Goal: Task Accomplishment & Management: Complete application form

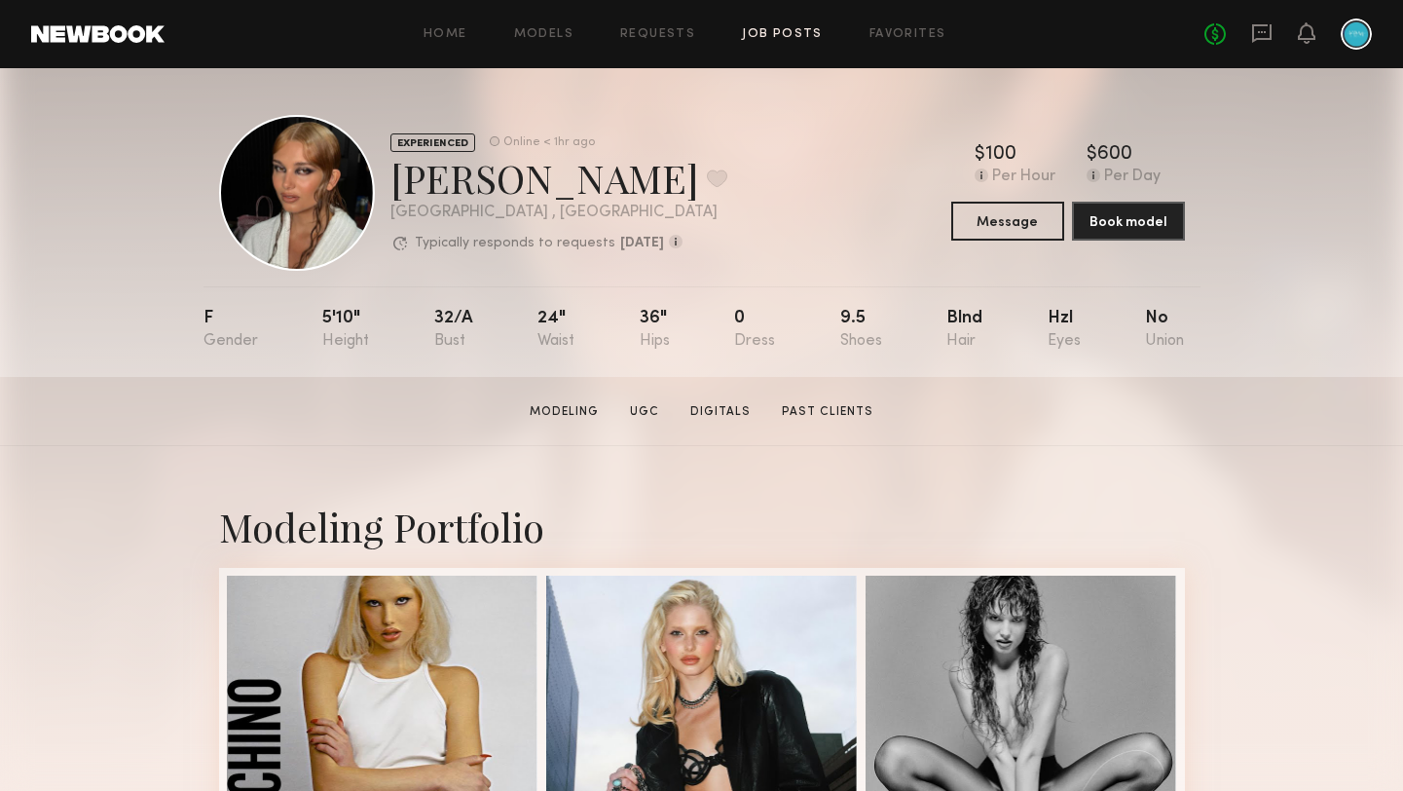
click at [808, 36] on link "Job Posts" at bounding box center [782, 34] width 81 height 13
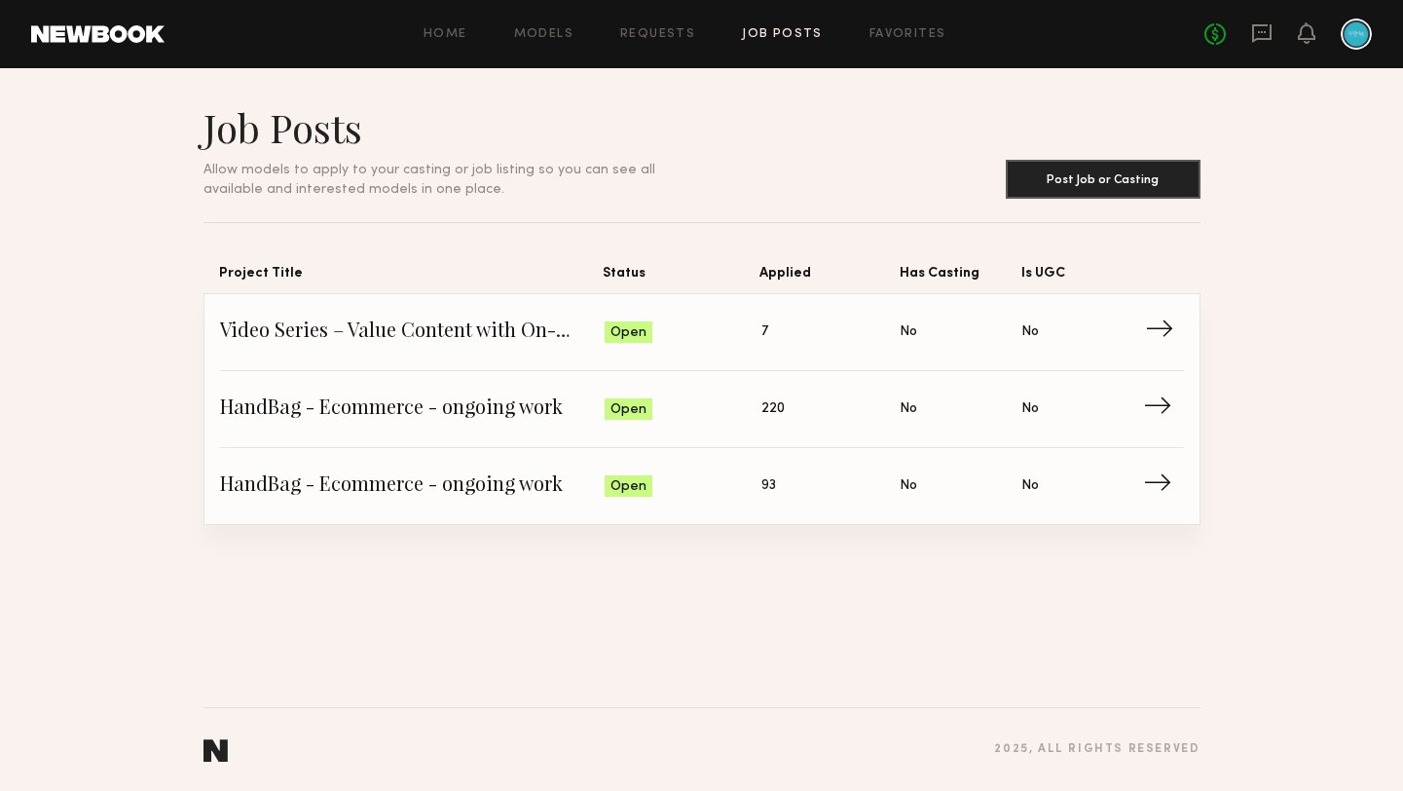
click at [755, 334] on span "Status: Open" at bounding box center [683, 331] width 157 height 29
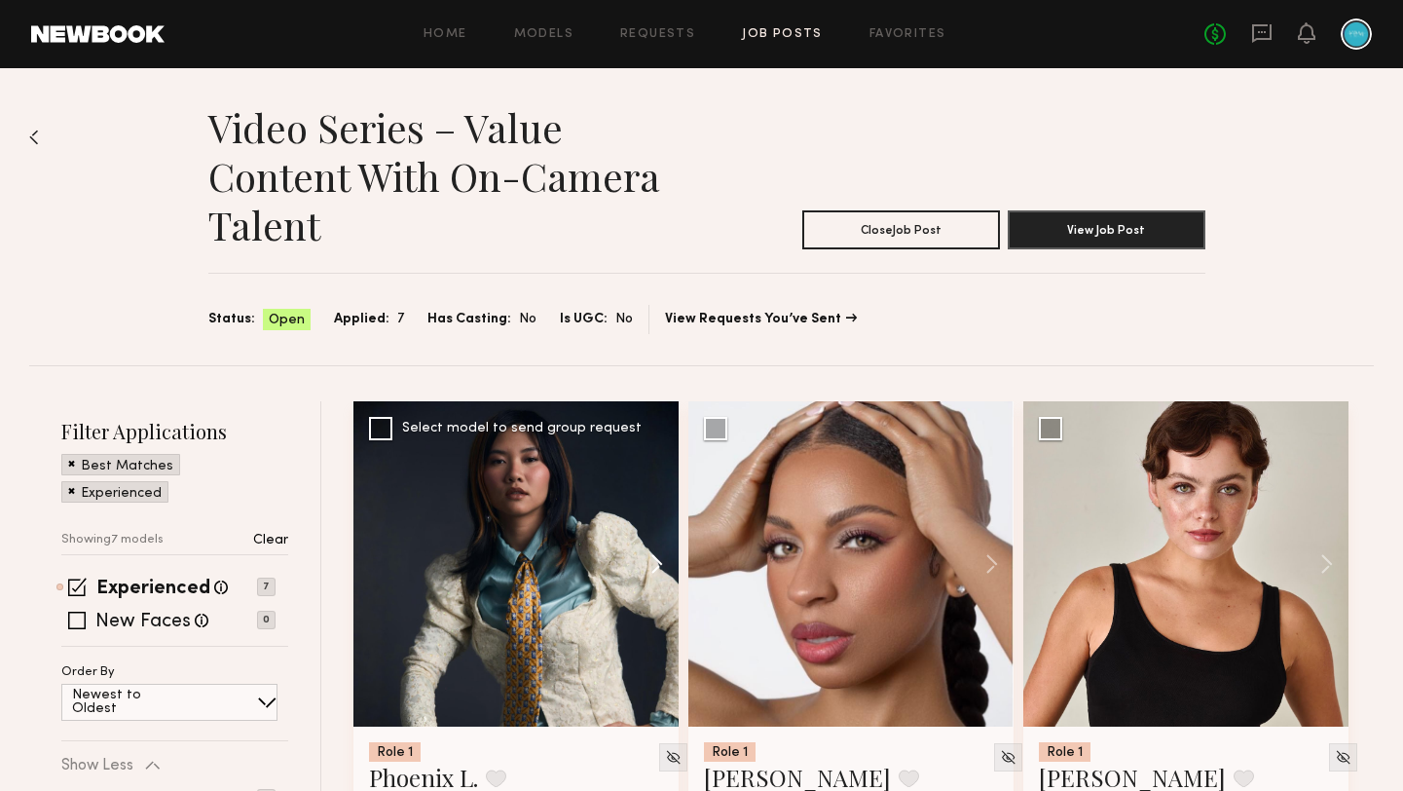
click at [644, 557] on button at bounding box center [647, 563] width 62 height 325
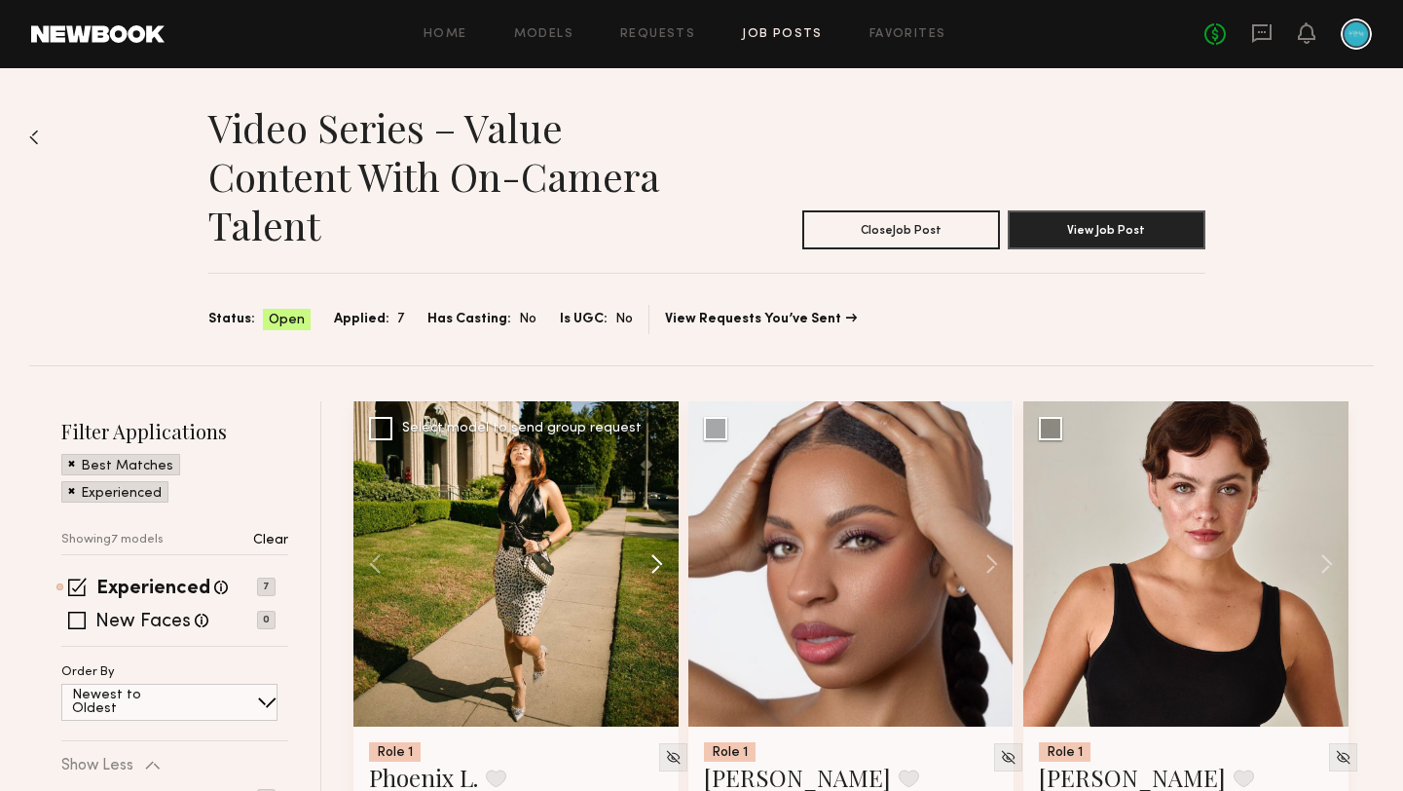
click at [644, 557] on button at bounding box center [647, 563] width 62 height 325
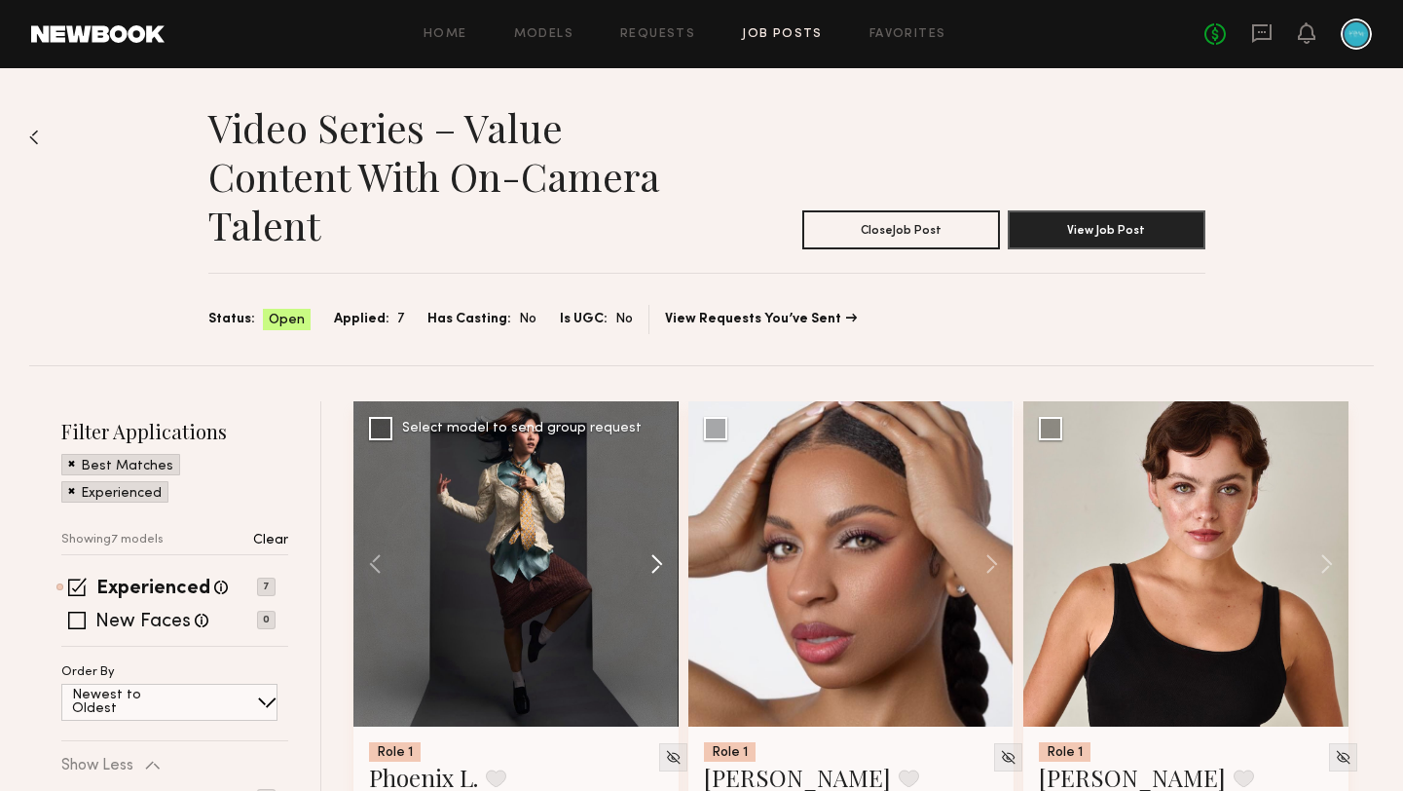
click at [644, 557] on button at bounding box center [647, 563] width 62 height 325
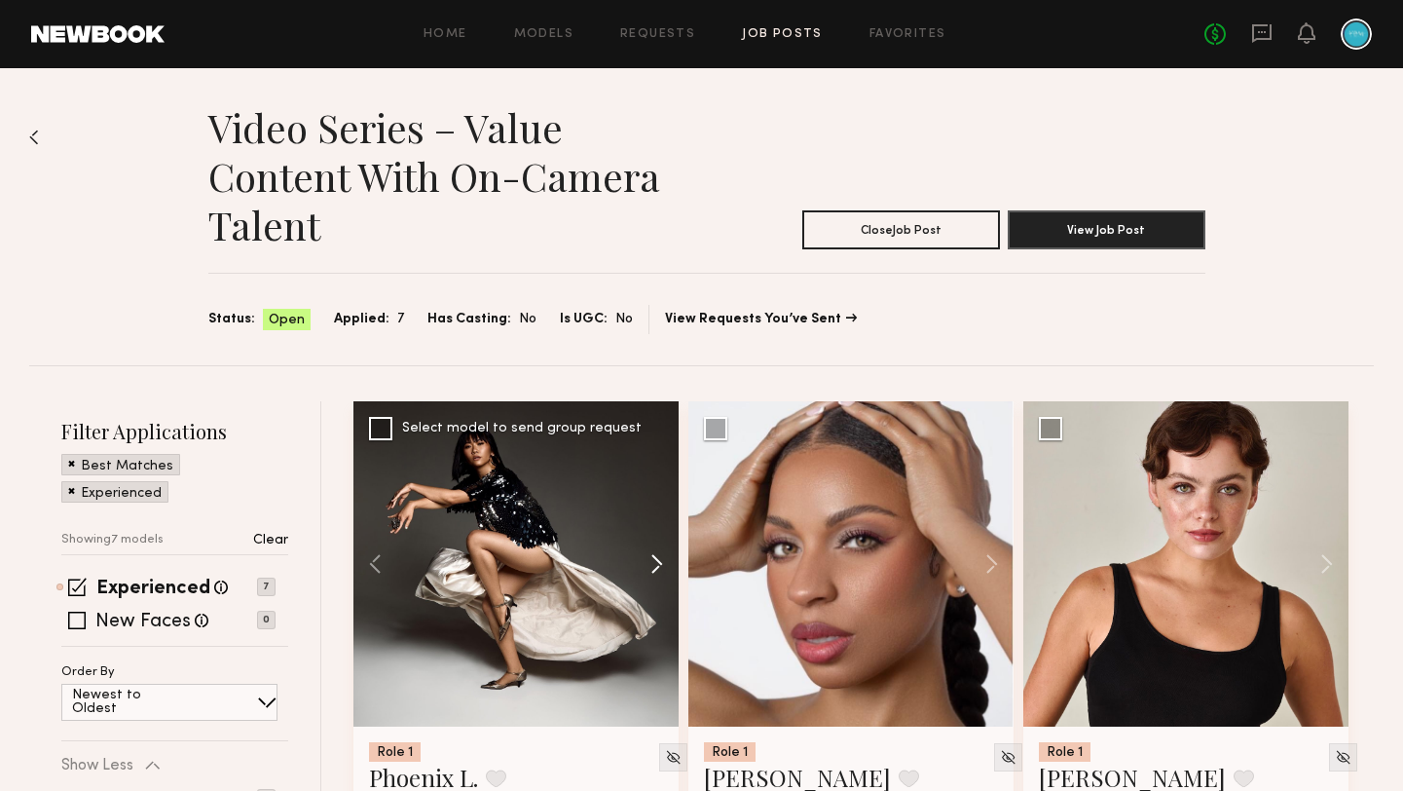
click at [644, 557] on button at bounding box center [647, 563] width 62 height 325
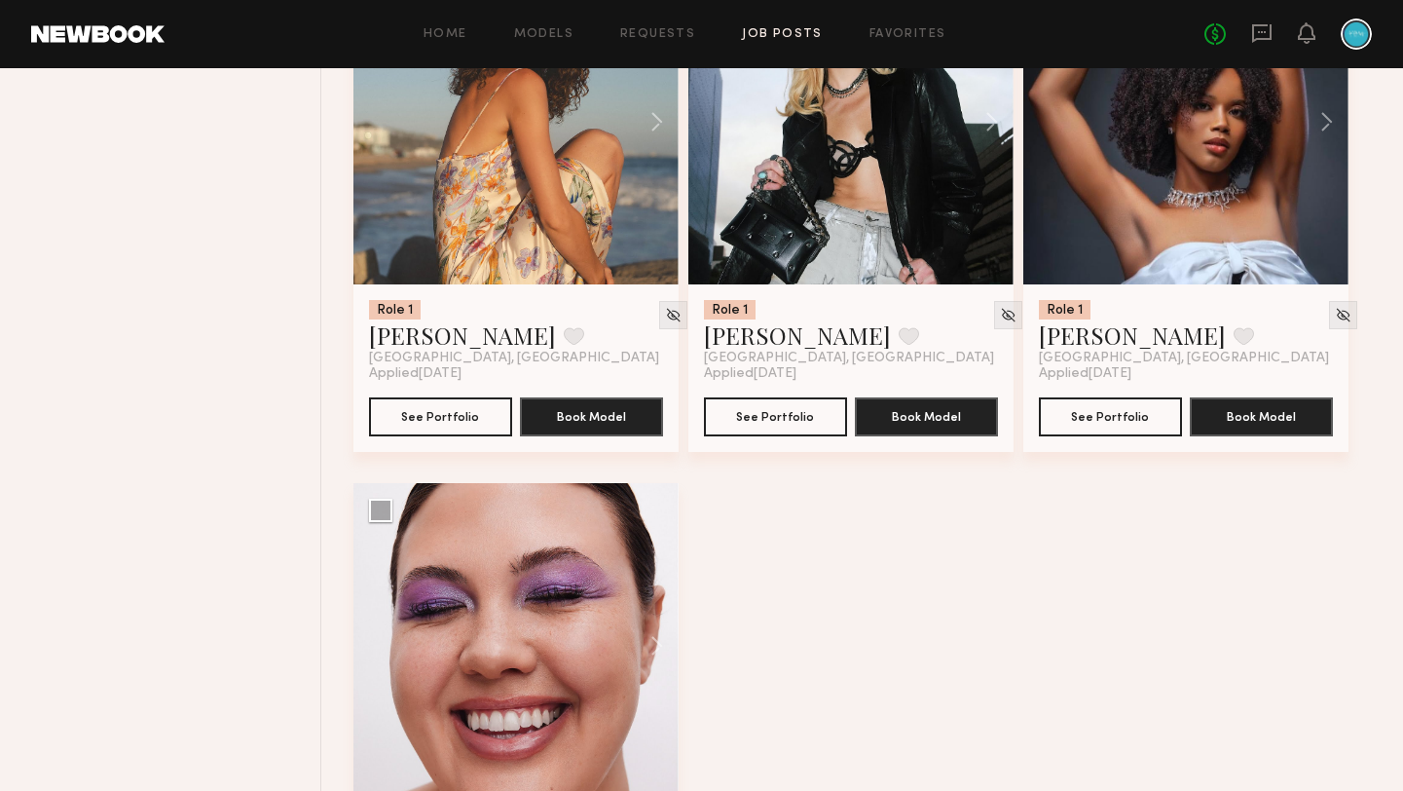
scroll to position [1189, 0]
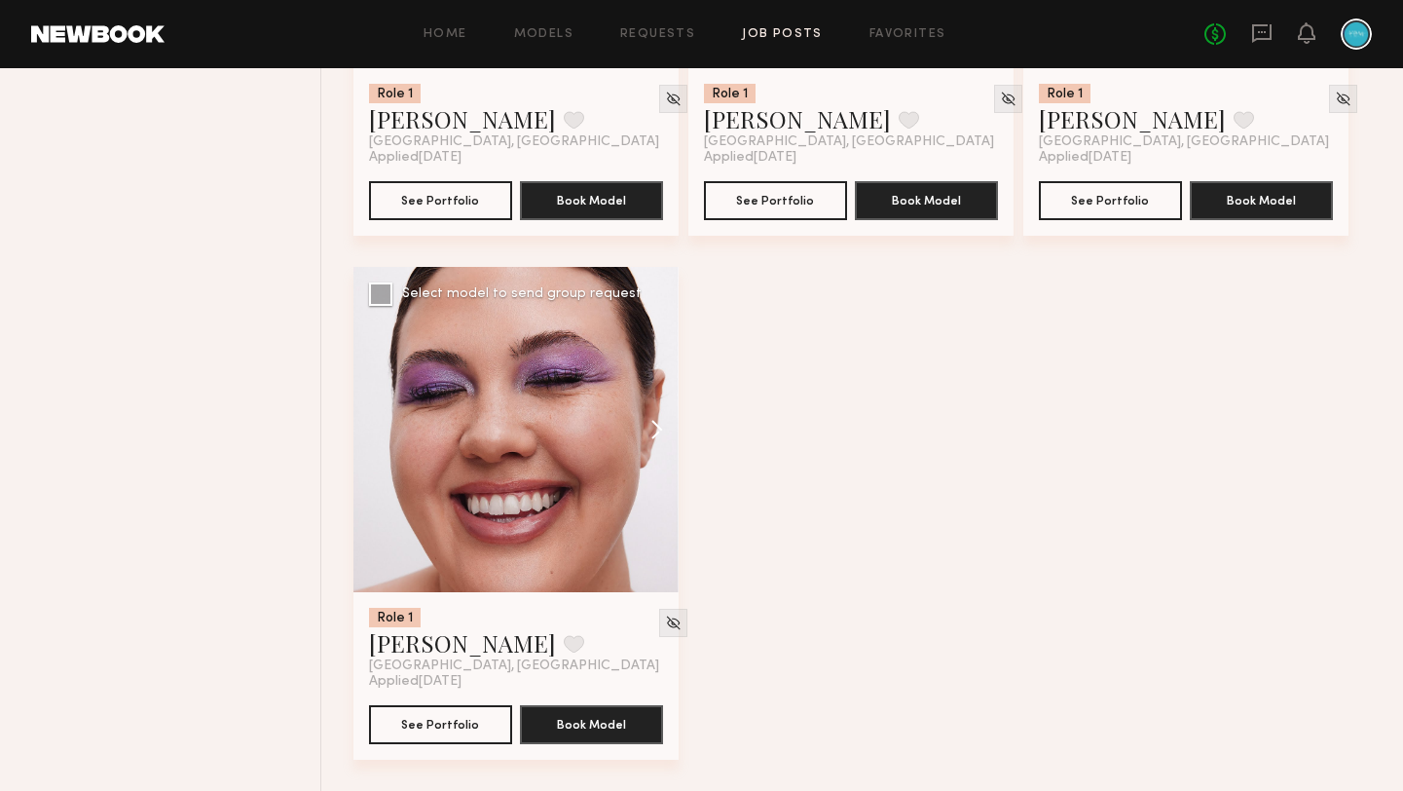
click at [653, 416] on button at bounding box center [647, 429] width 62 height 325
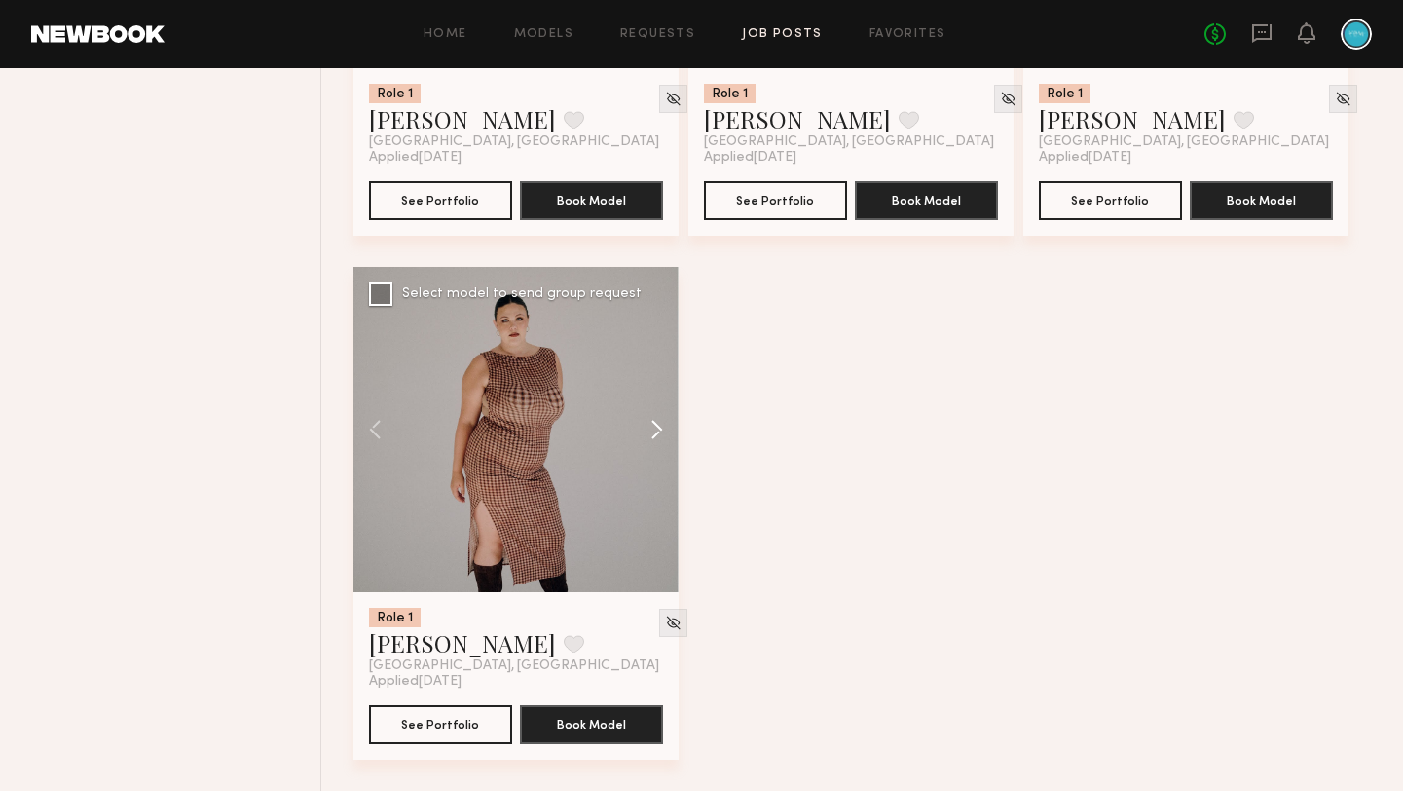
click at [653, 416] on button at bounding box center [647, 429] width 62 height 325
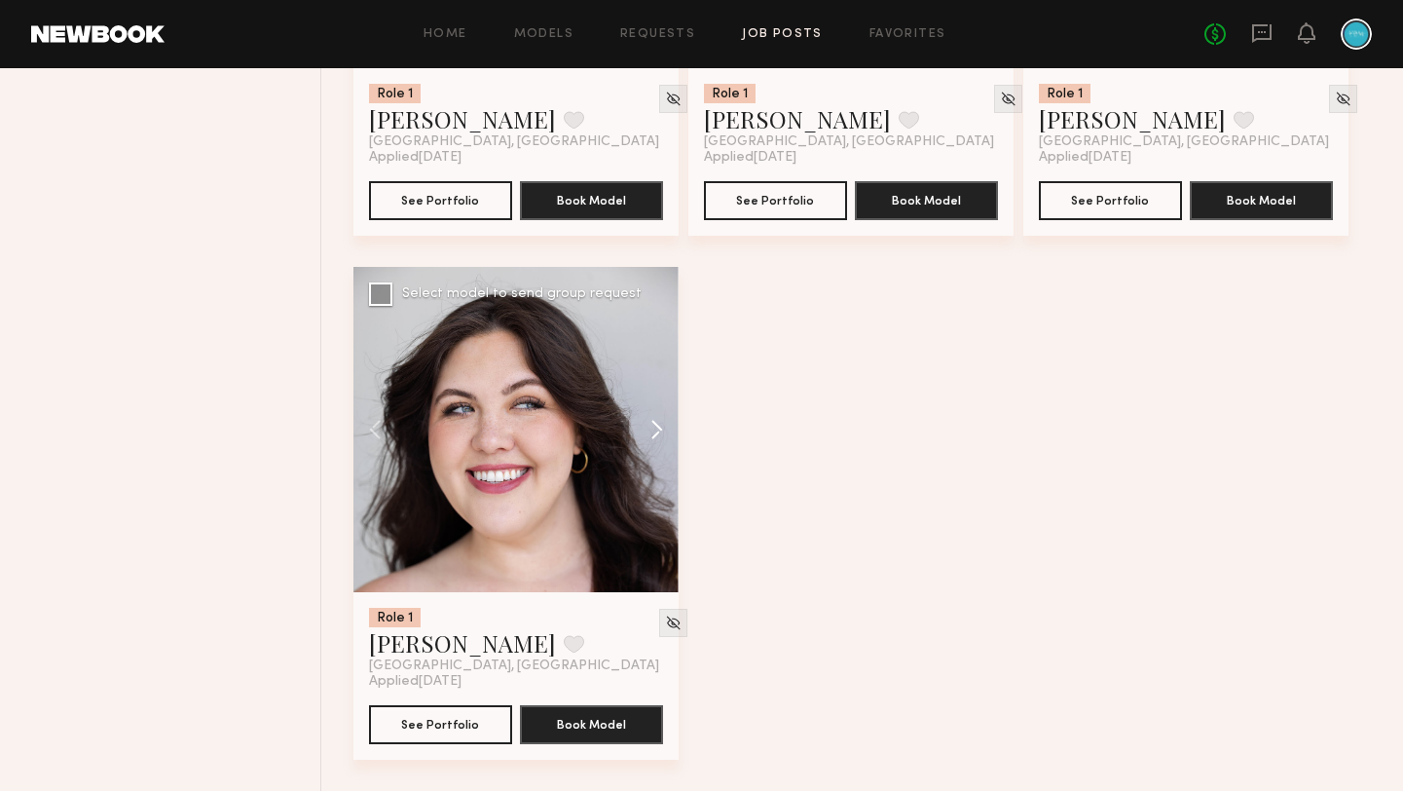
click at [654, 413] on button at bounding box center [647, 429] width 62 height 325
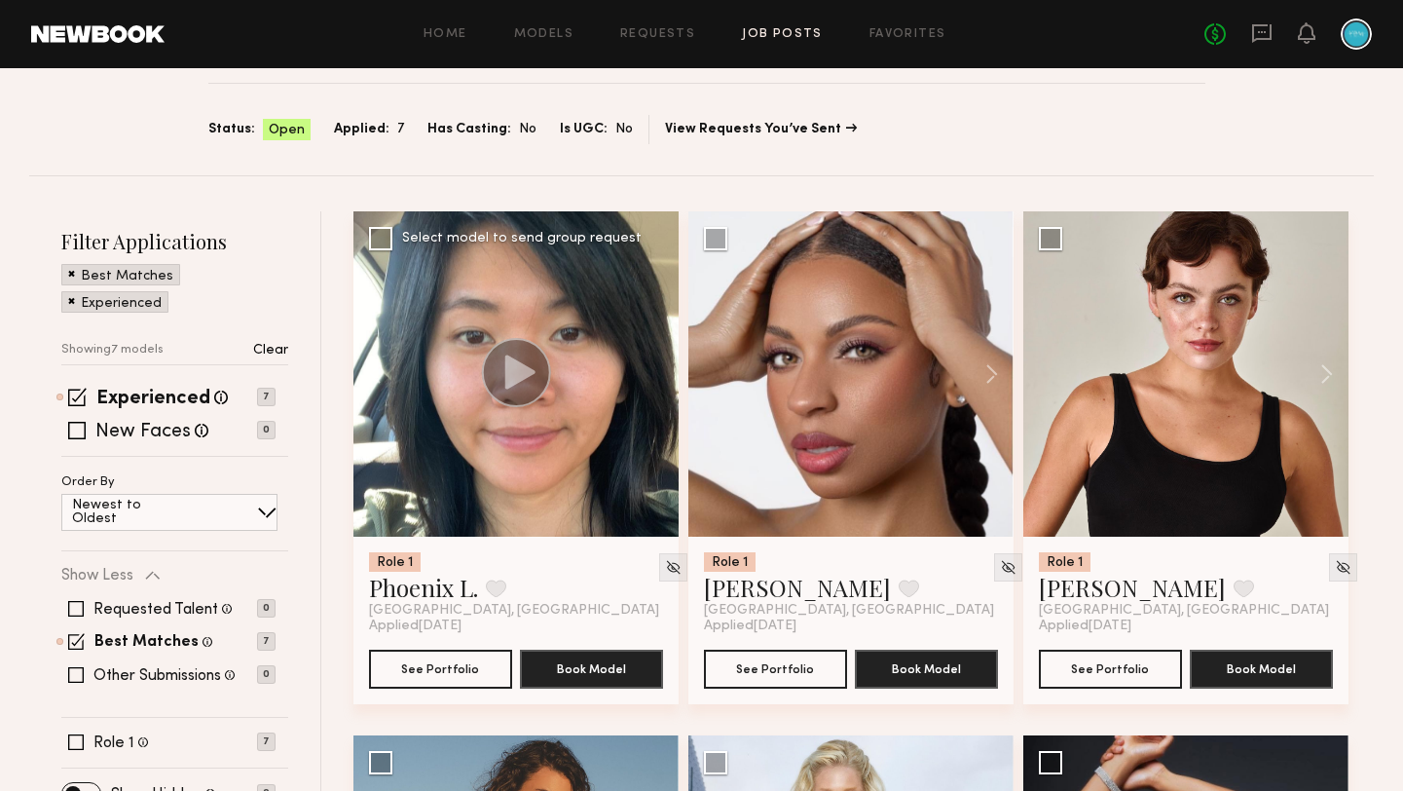
scroll to position [169, 0]
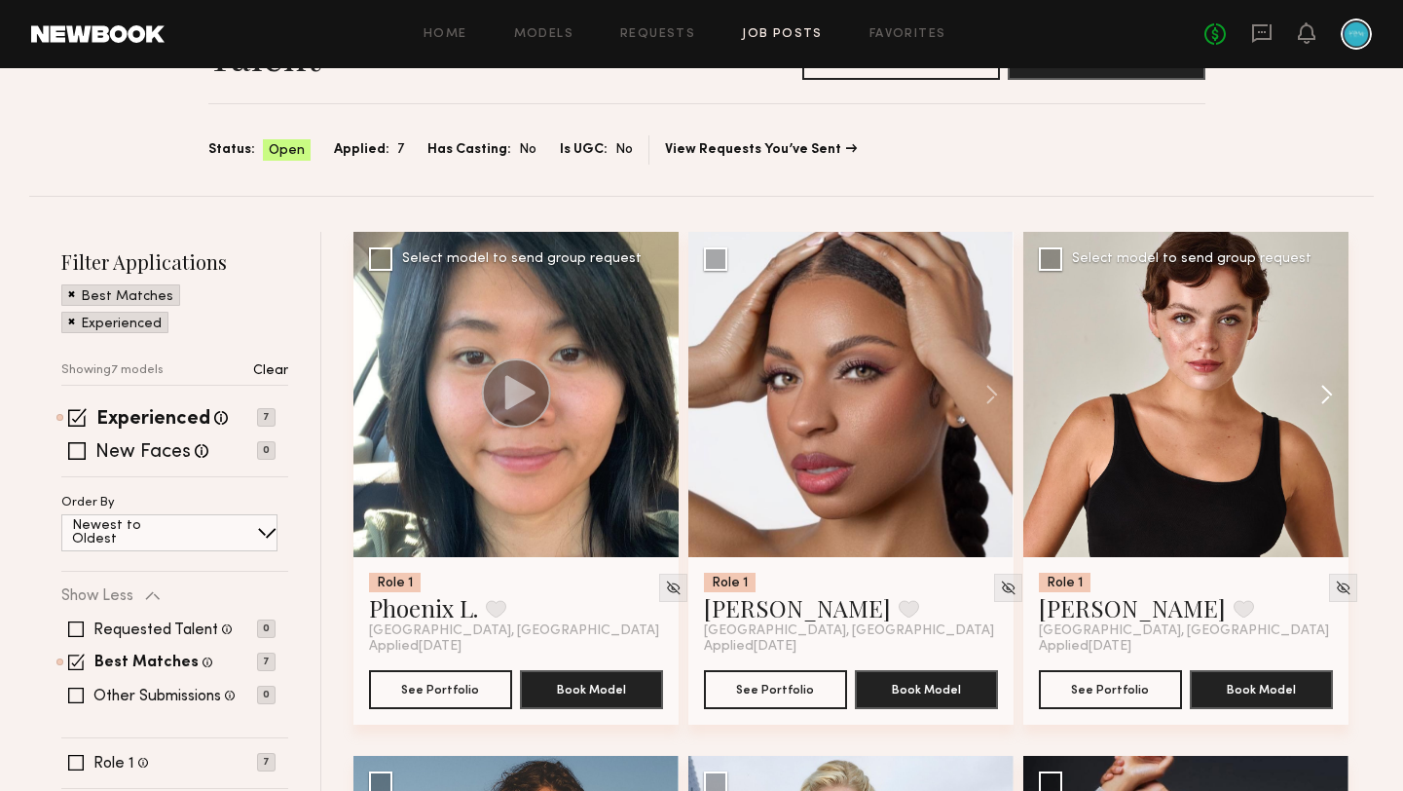
click at [1318, 393] on button at bounding box center [1317, 394] width 62 height 325
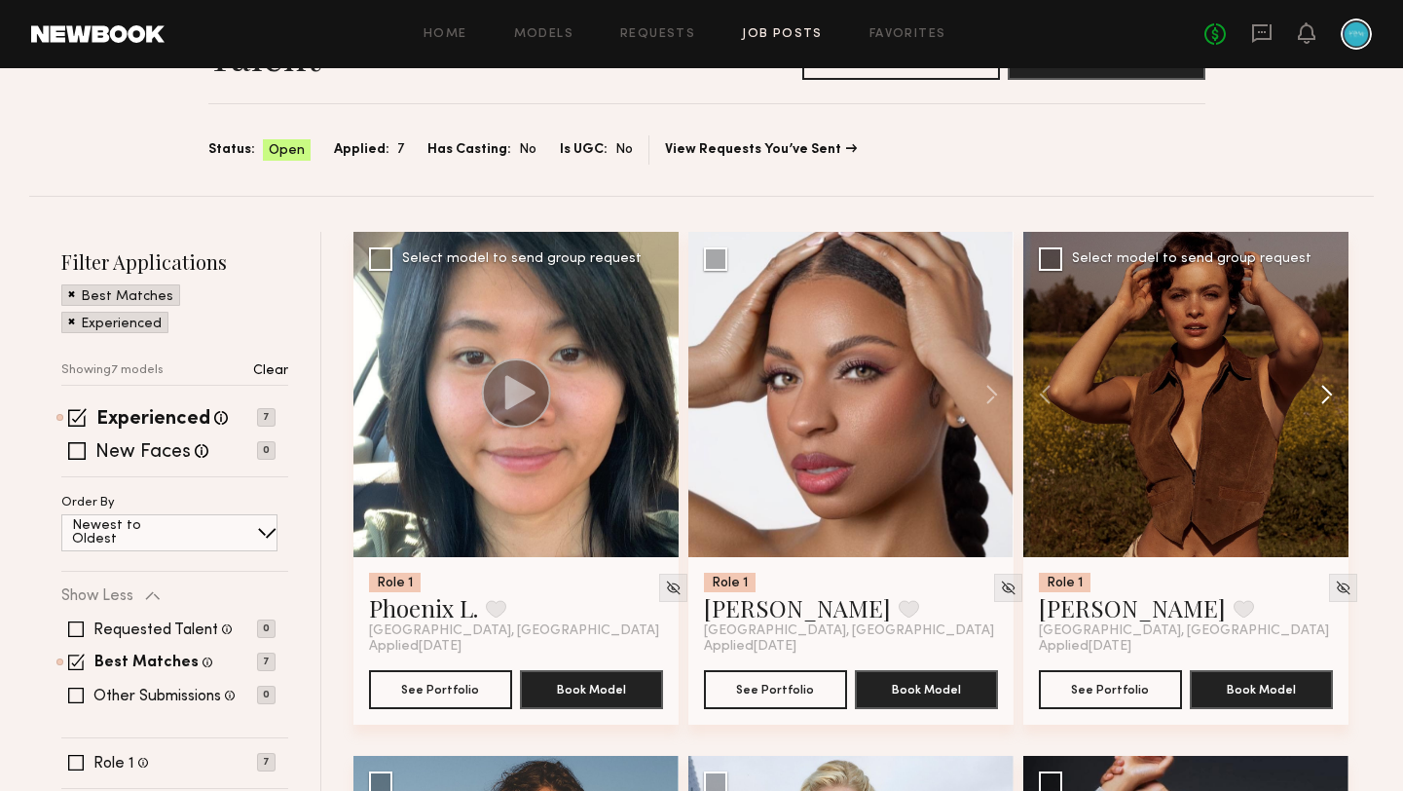
click at [1318, 393] on button at bounding box center [1317, 394] width 62 height 325
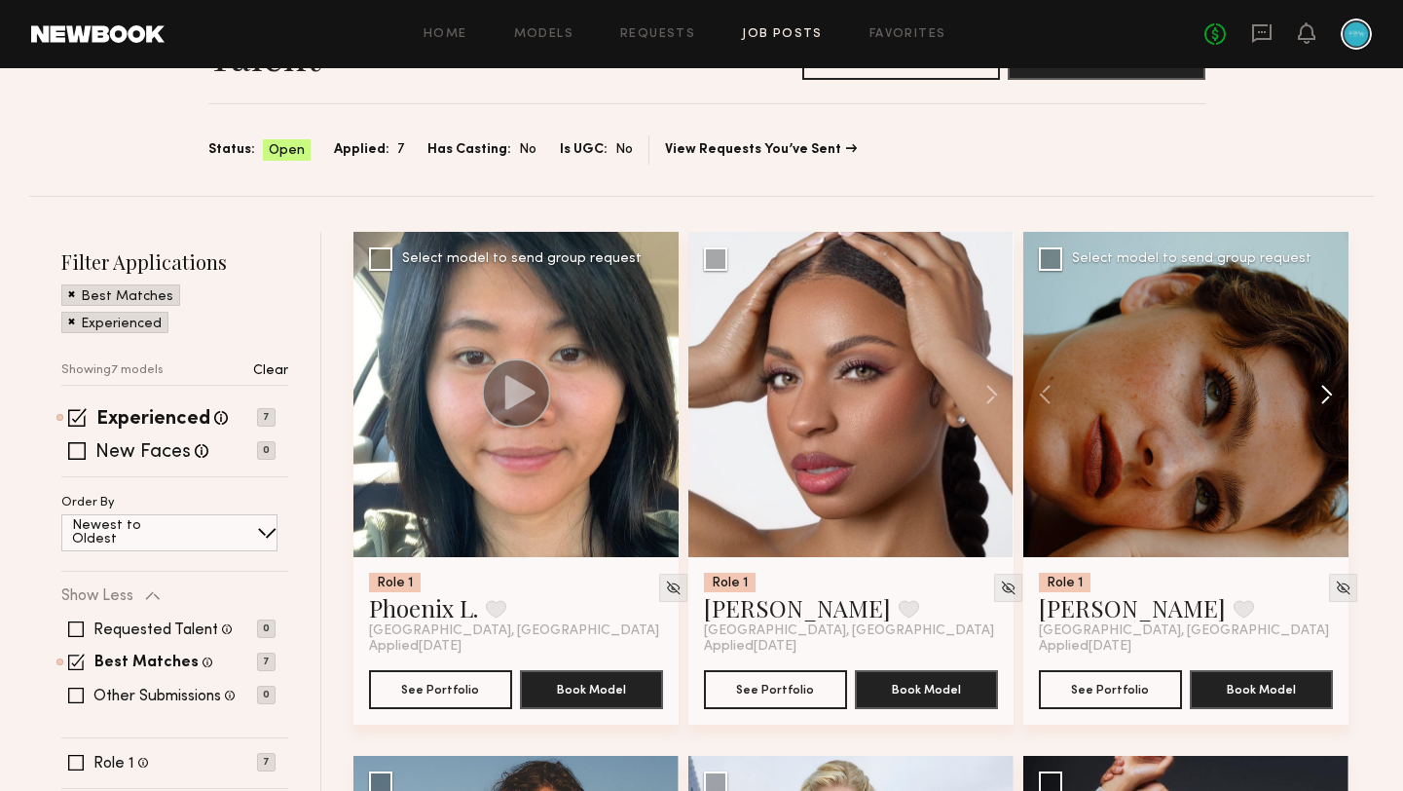
click at [1318, 393] on button at bounding box center [1317, 394] width 62 height 325
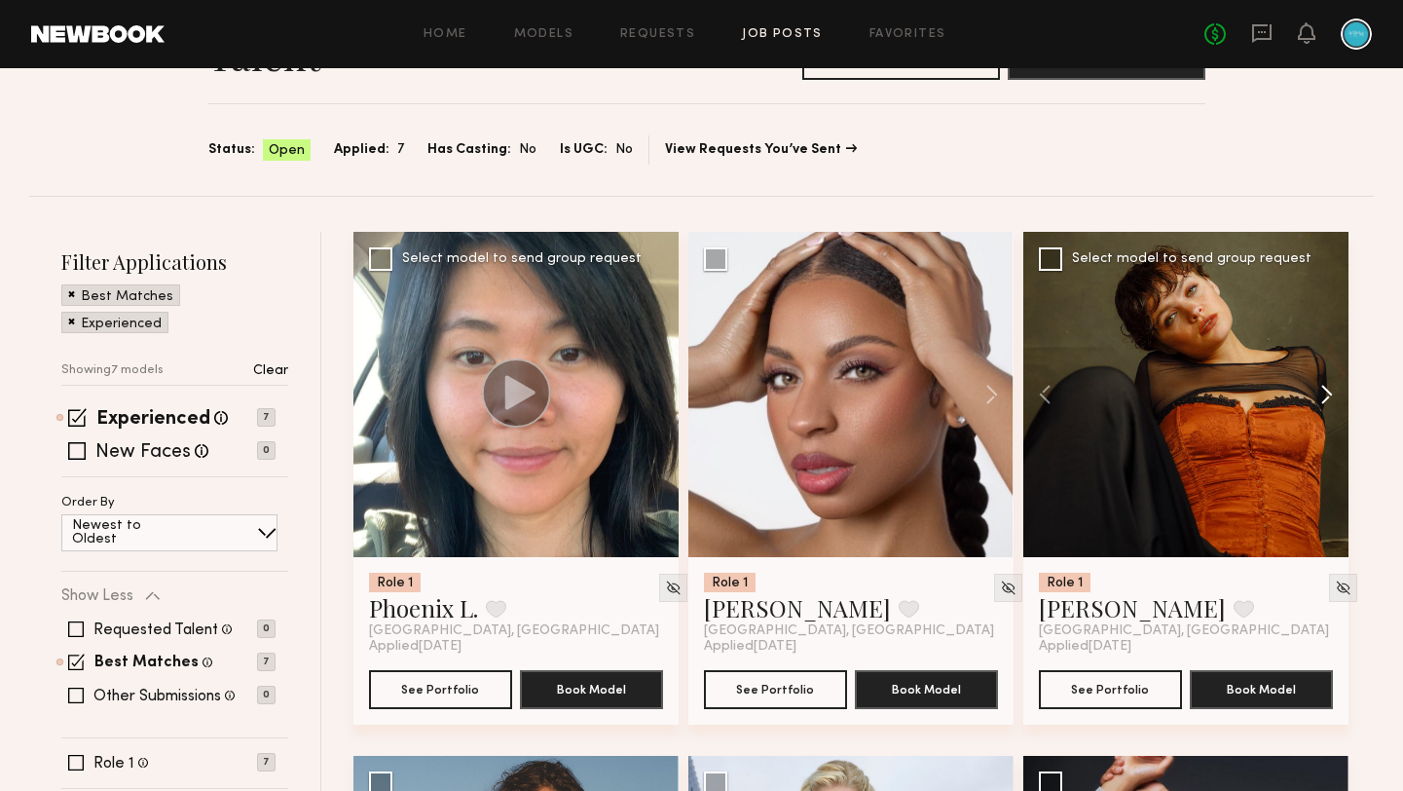
click at [1318, 393] on button at bounding box center [1317, 394] width 62 height 325
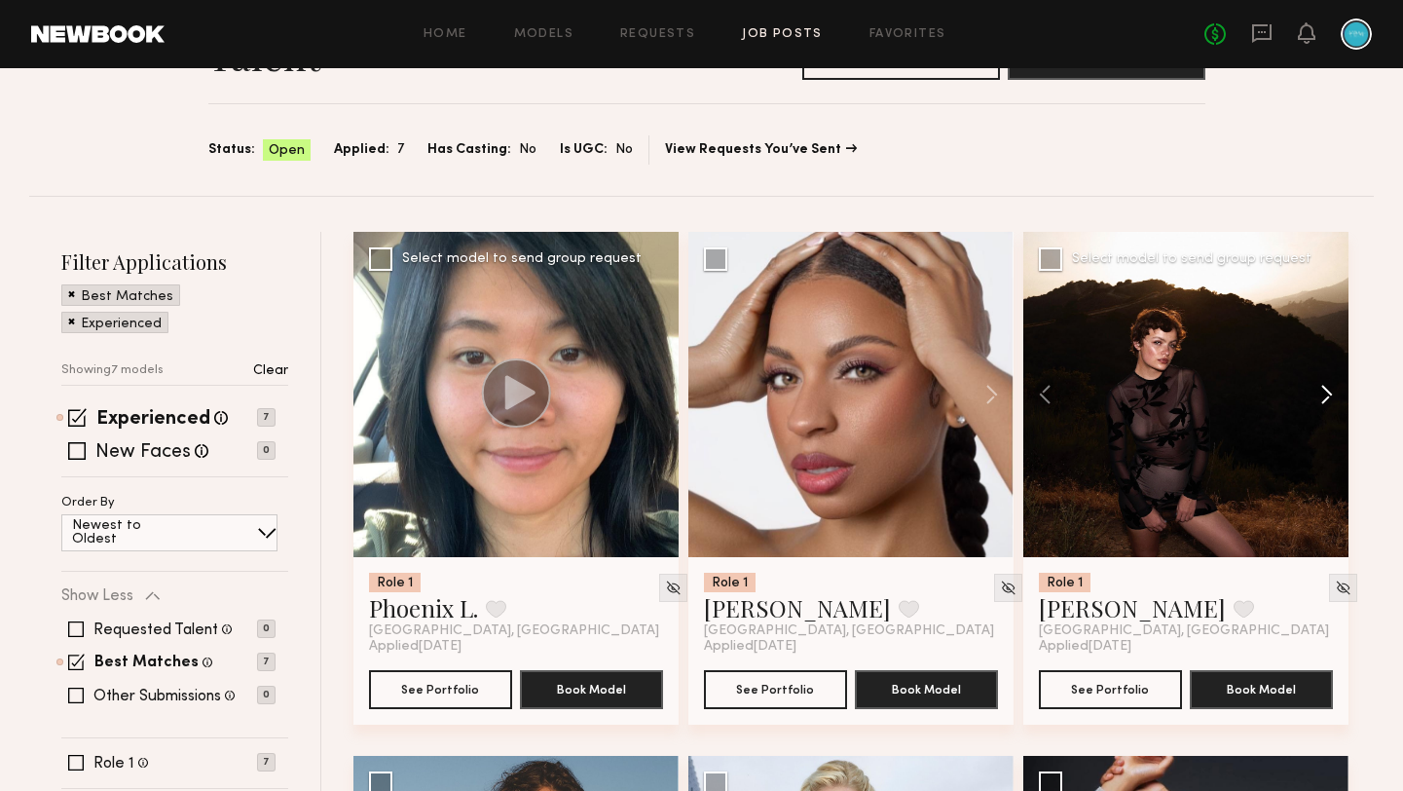
click at [1318, 393] on button at bounding box center [1317, 394] width 62 height 325
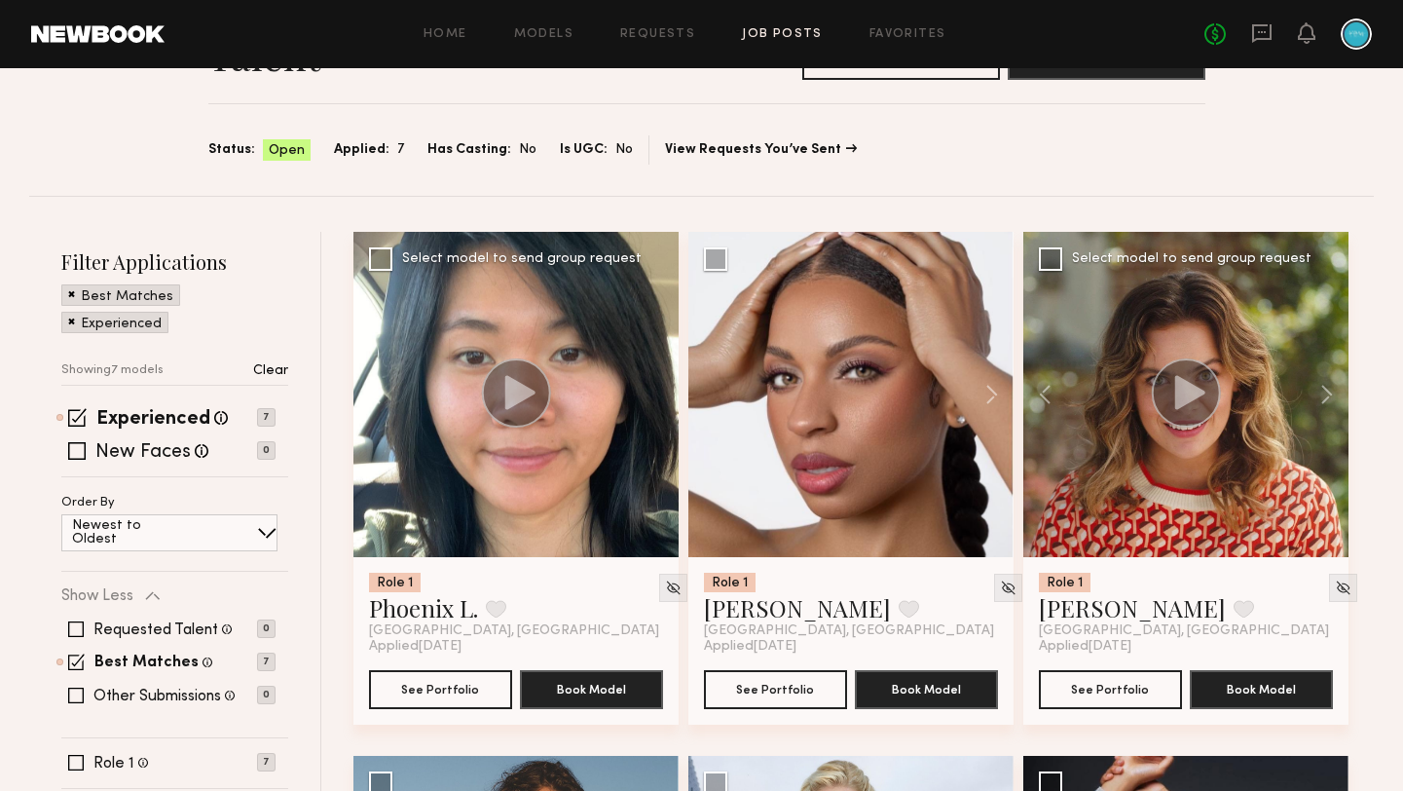
click at [1131, 529] on div at bounding box center [1186, 394] width 325 height 325
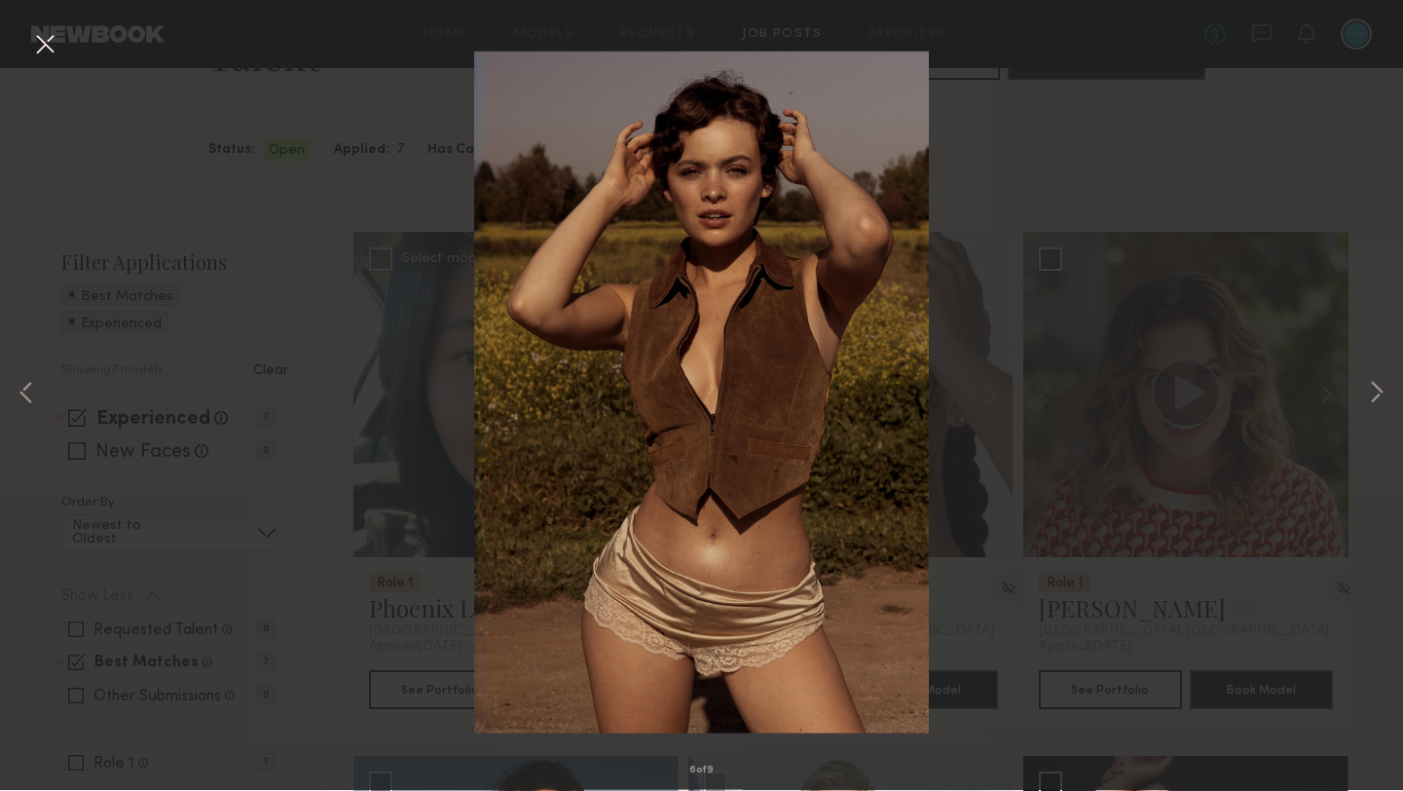
click at [48, 55] on button at bounding box center [44, 46] width 31 height 35
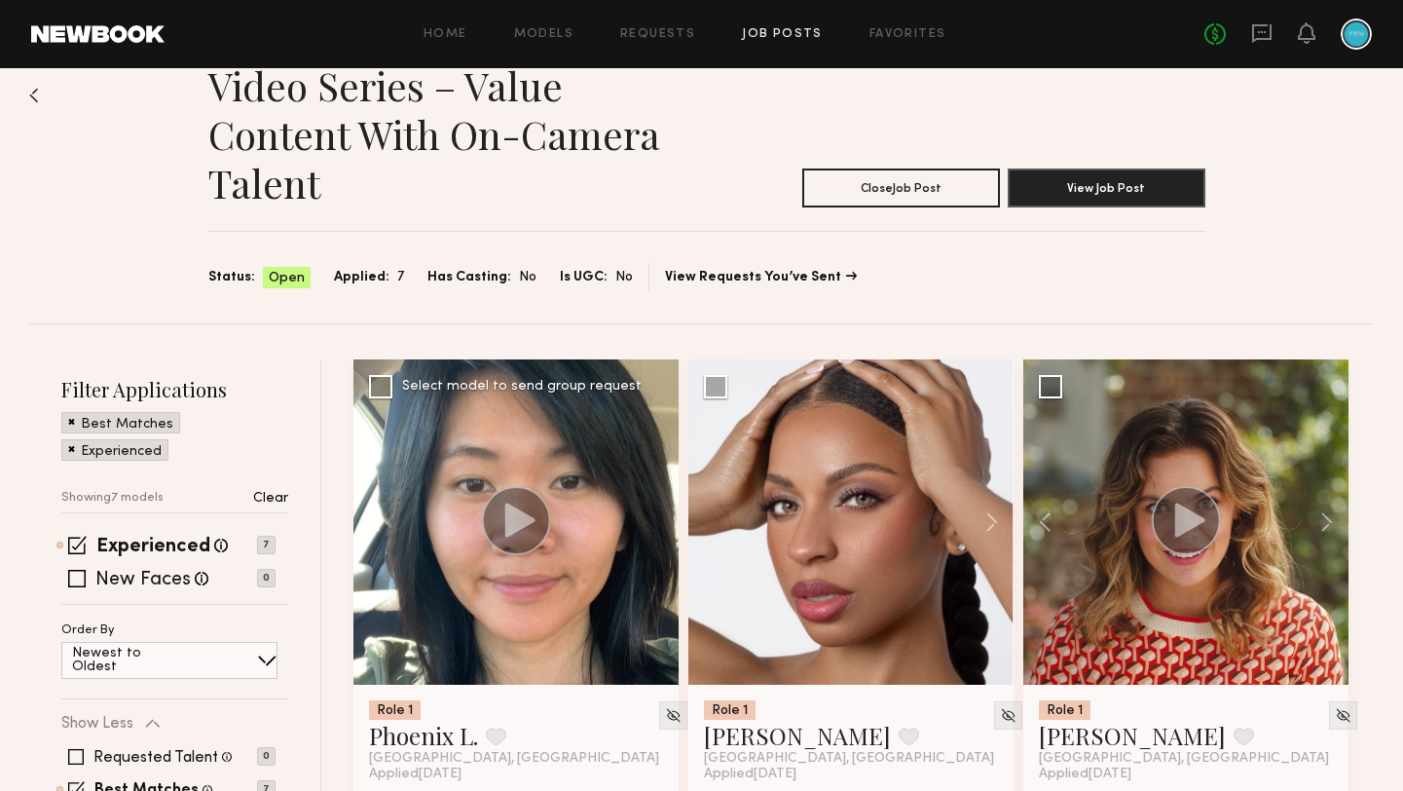
scroll to position [0, 0]
